Goal: Check status

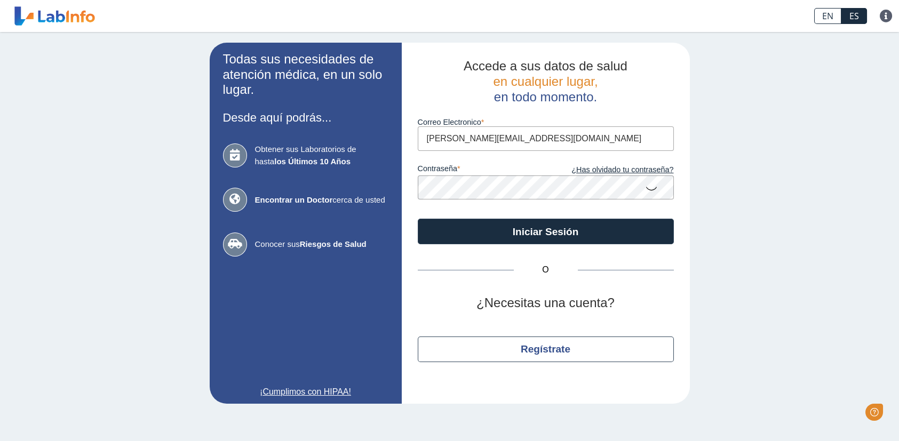
type input "[PERSON_NAME][EMAIL_ADDRESS][DOMAIN_NAME]"
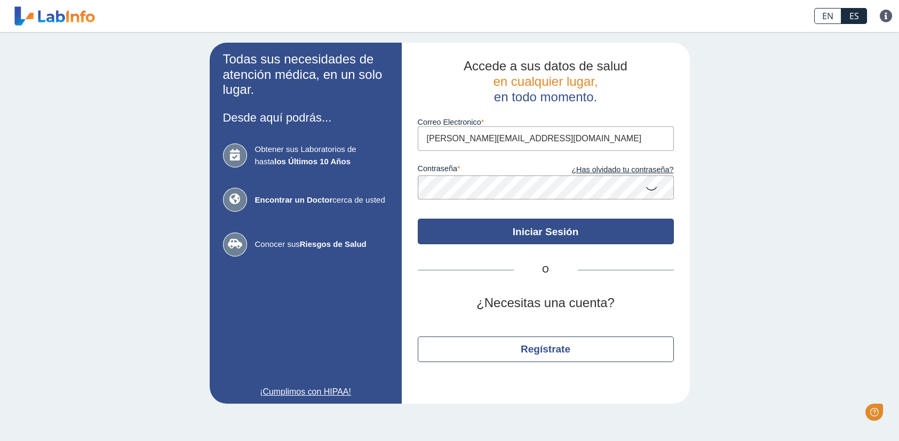
drag, startPoint x: 0, startPoint y: 0, endPoint x: 523, endPoint y: 237, distance: 574.3
click at [523, 237] on button "Iniciar Sesión" at bounding box center [546, 232] width 256 height 26
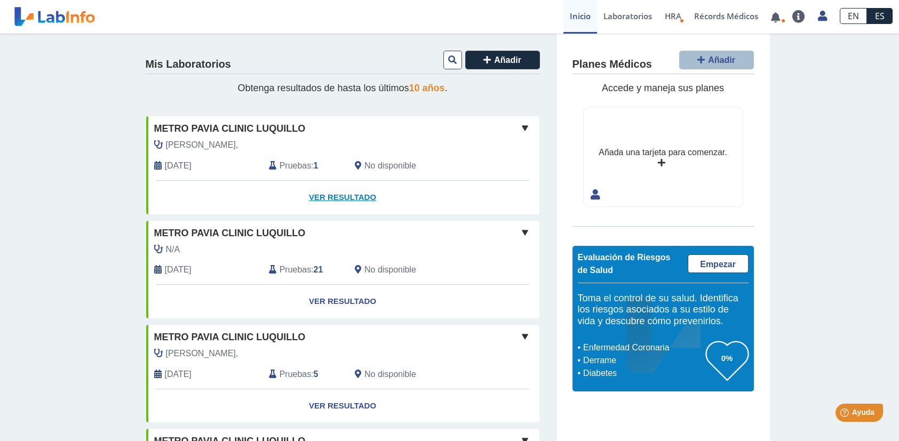
click at [327, 198] on link "Ver Resultado" at bounding box center [342, 198] width 393 height 34
